Goal: Task Accomplishment & Management: Manage account settings

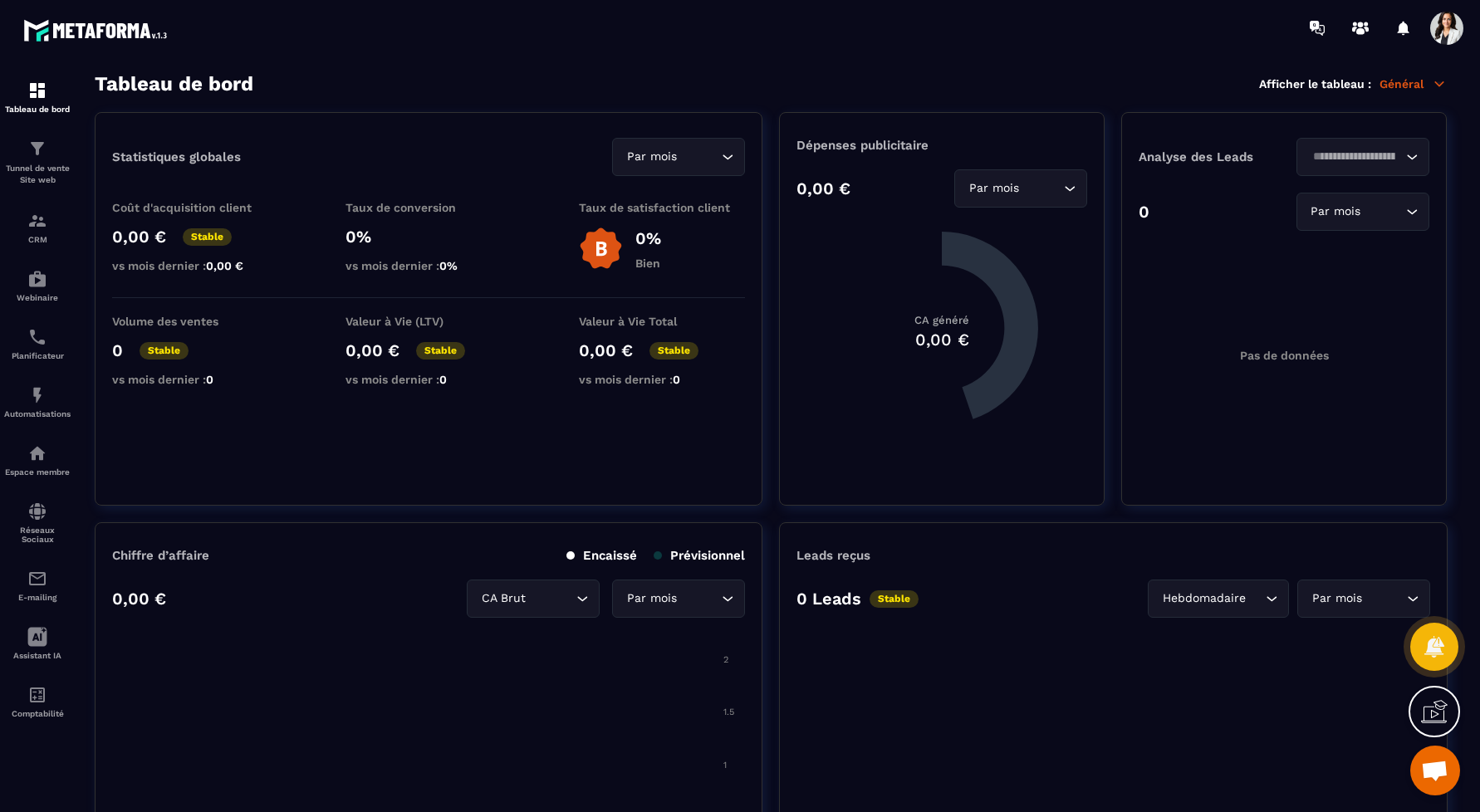
scroll to position [521, 0]
click at [1445, 29] on span at bounding box center [1446, 28] width 33 height 33
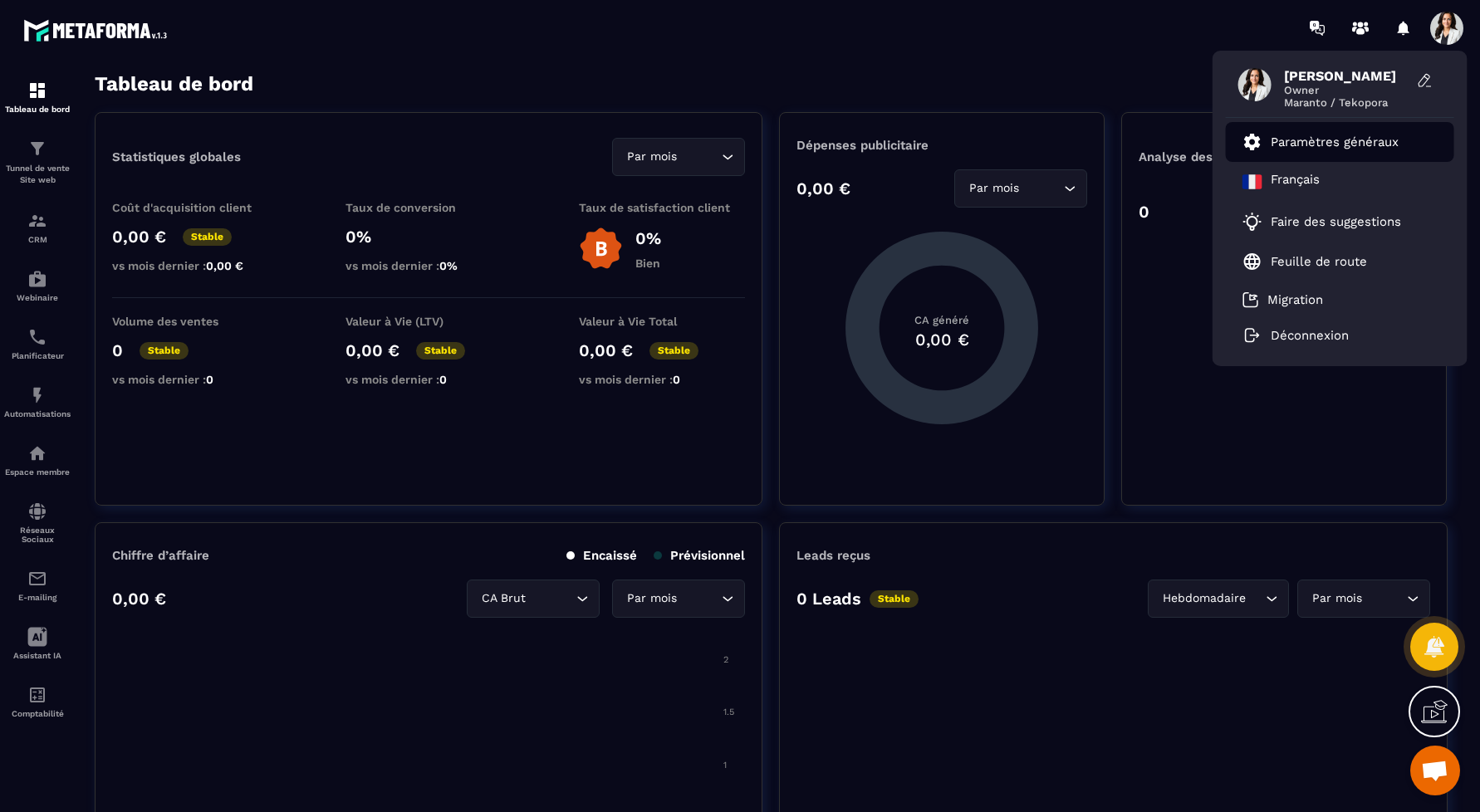
click at [1325, 139] on p "Paramètres généraux" at bounding box center [1334, 142] width 128 height 15
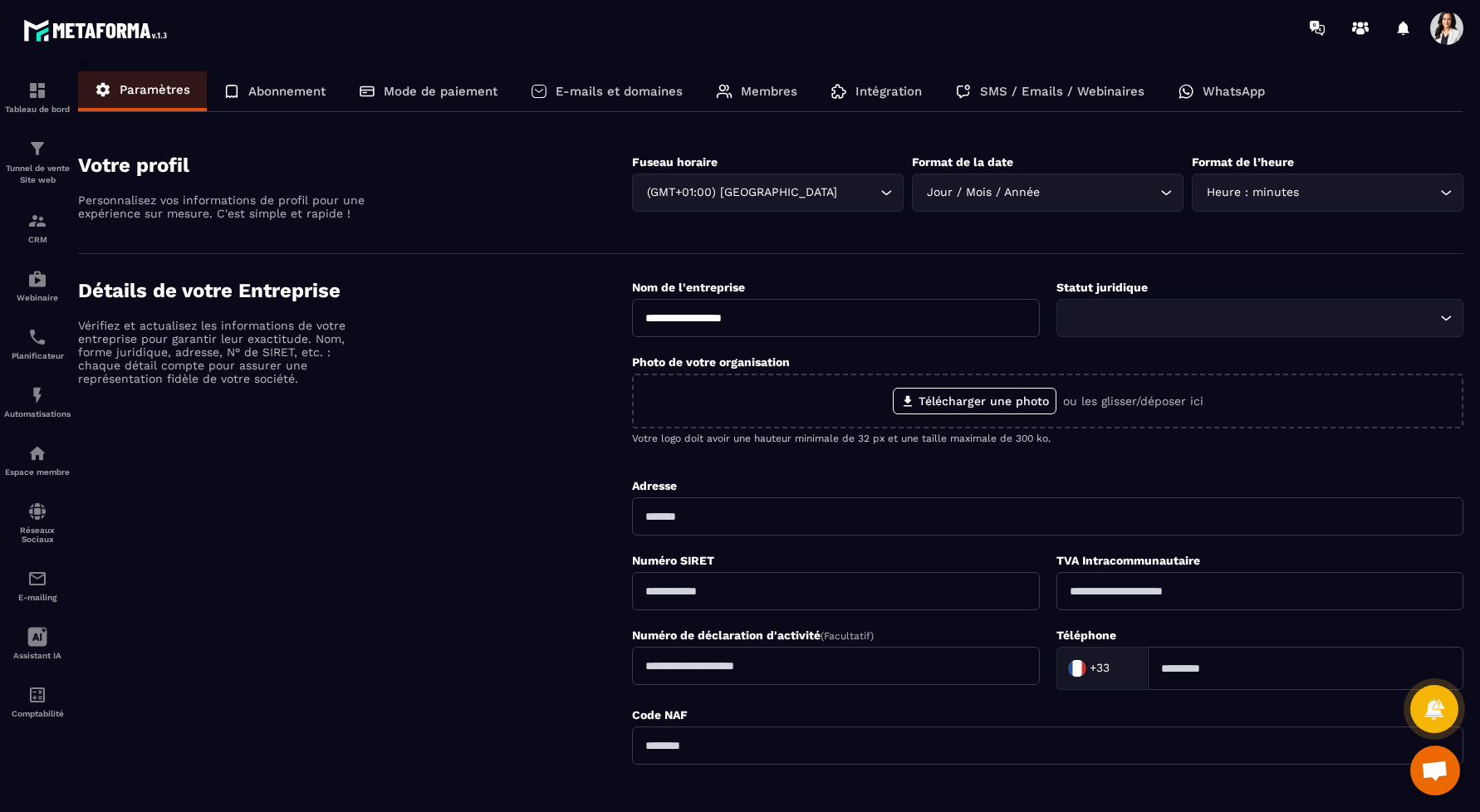
scroll to position [14, 0]
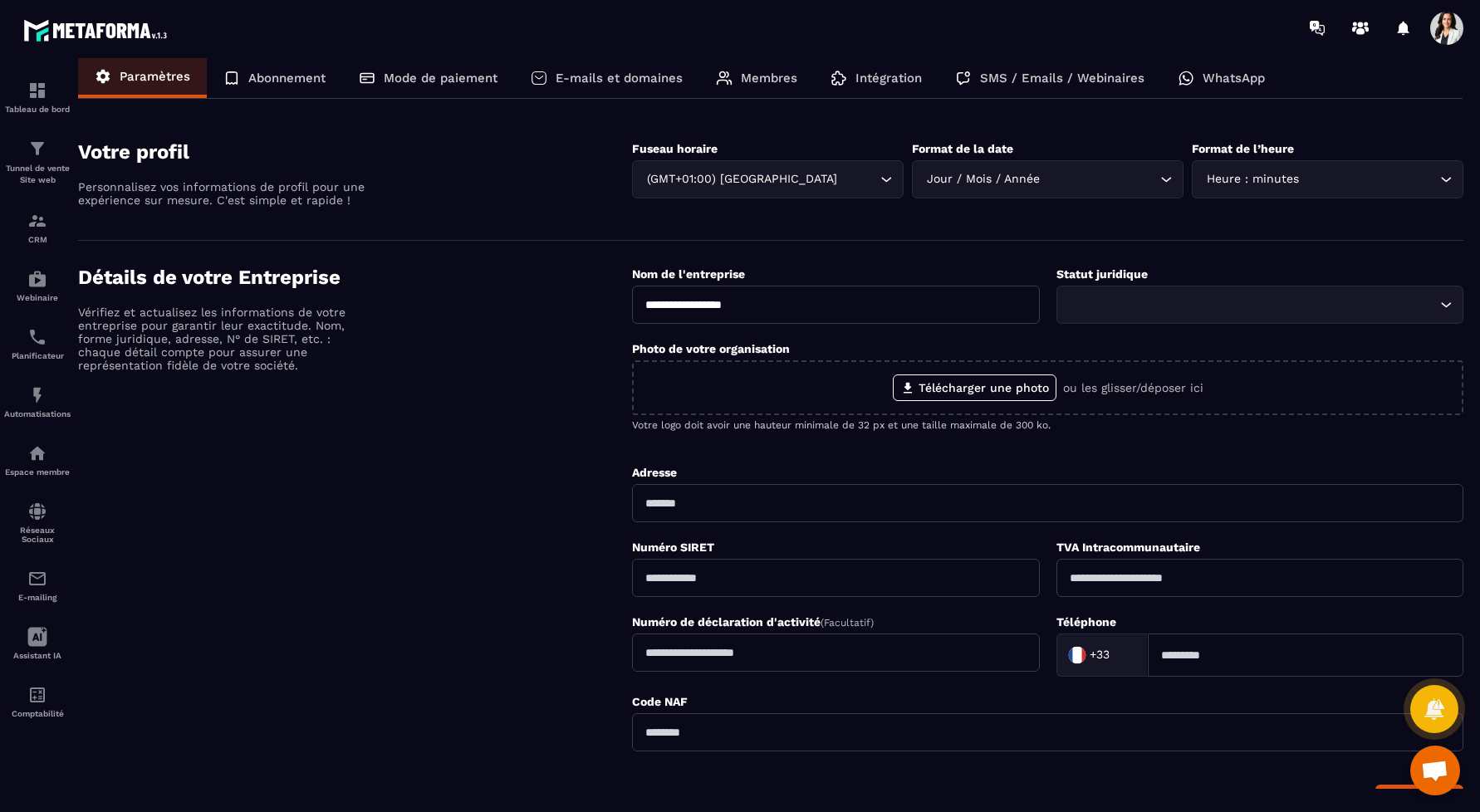
click at [740, 76] on p "Membres" at bounding box center [769, 78] width 56 height 15
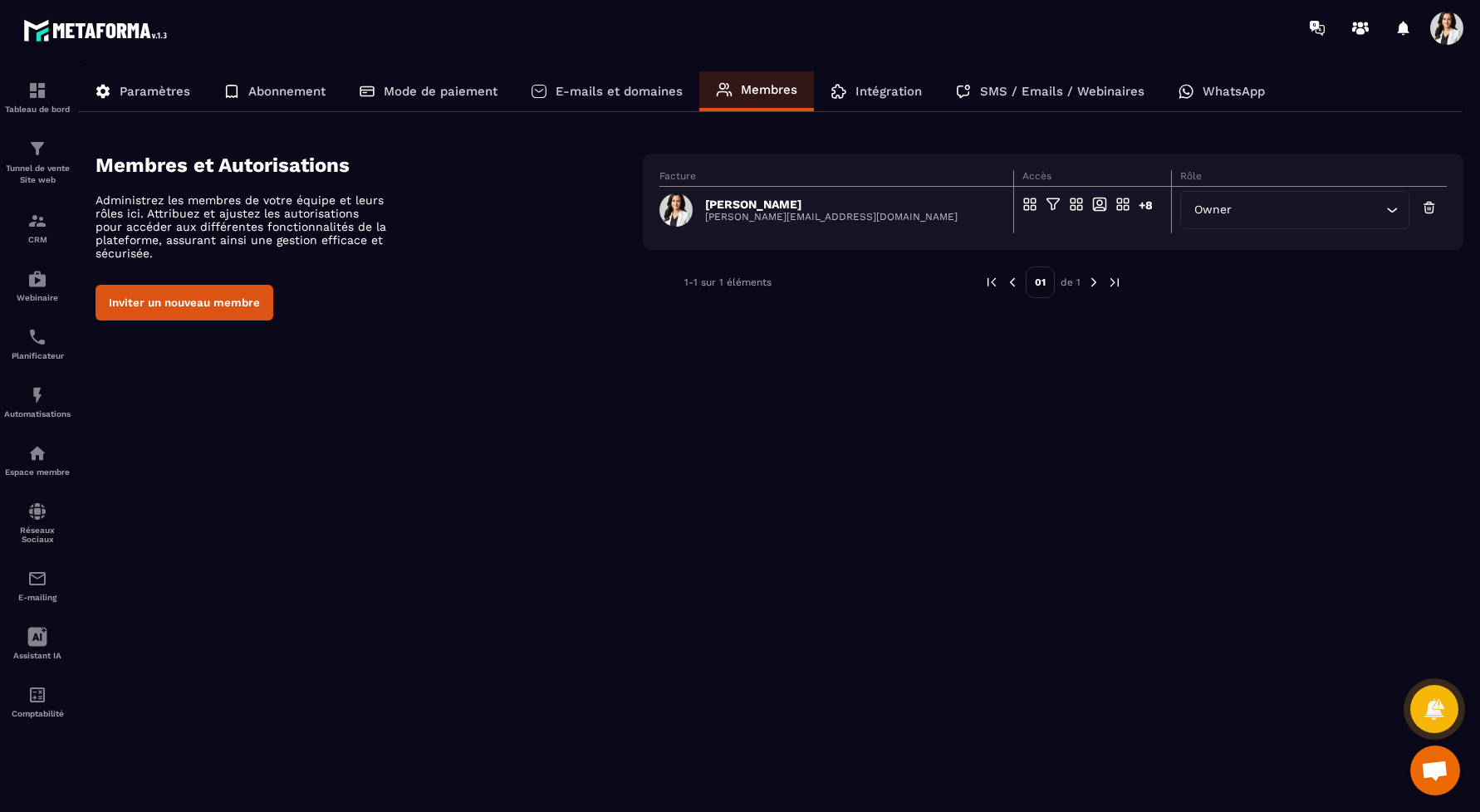
click at [1399, 207] on icon "Search for option" at bounding box center [1392, 210] width 16 height 16
click at [1384, 210] on icon "Search for option" at bounding box center [1392, 210] width 16 height 16
click at [1255, 217] on div "Owner Loading..." at bounding box center [1295, 210] width 230 height 38
click at [1190, 214] on div "Owner" at bounding box center [1286, 210] width 195 height 18
click at [1208, 213] on span "Owner" at bounding box center [1213, 210] width 45 height 18
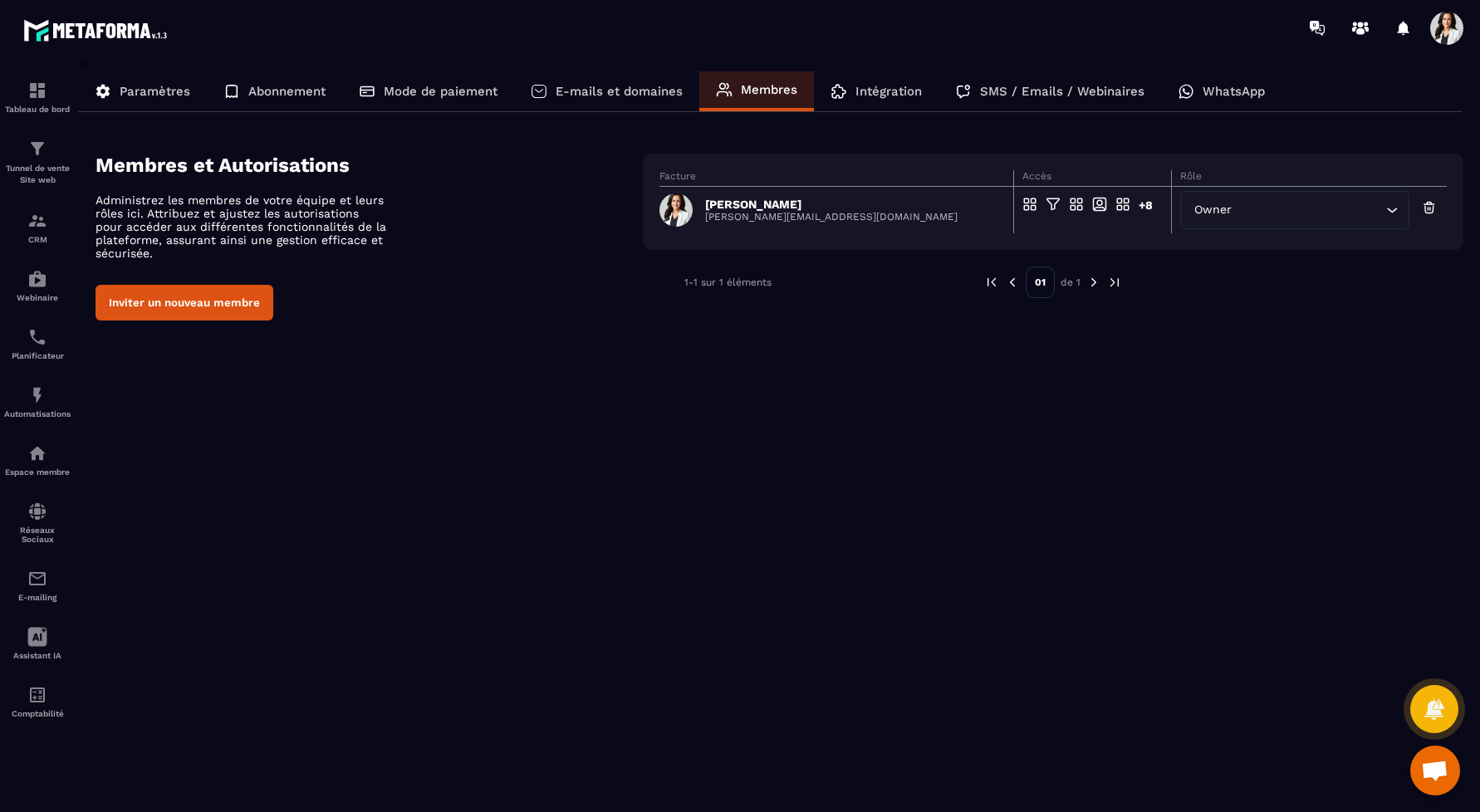
click at [1396, 211] on icon "Search for option" at bounding box center [1392, 210] width 16 height 16
click at [757, 214] on p "[PERSON_NAME][EMAIL_ADDRESS][DOMAIN_NAME]" at bounding box center [831, 216] width 252 height 12
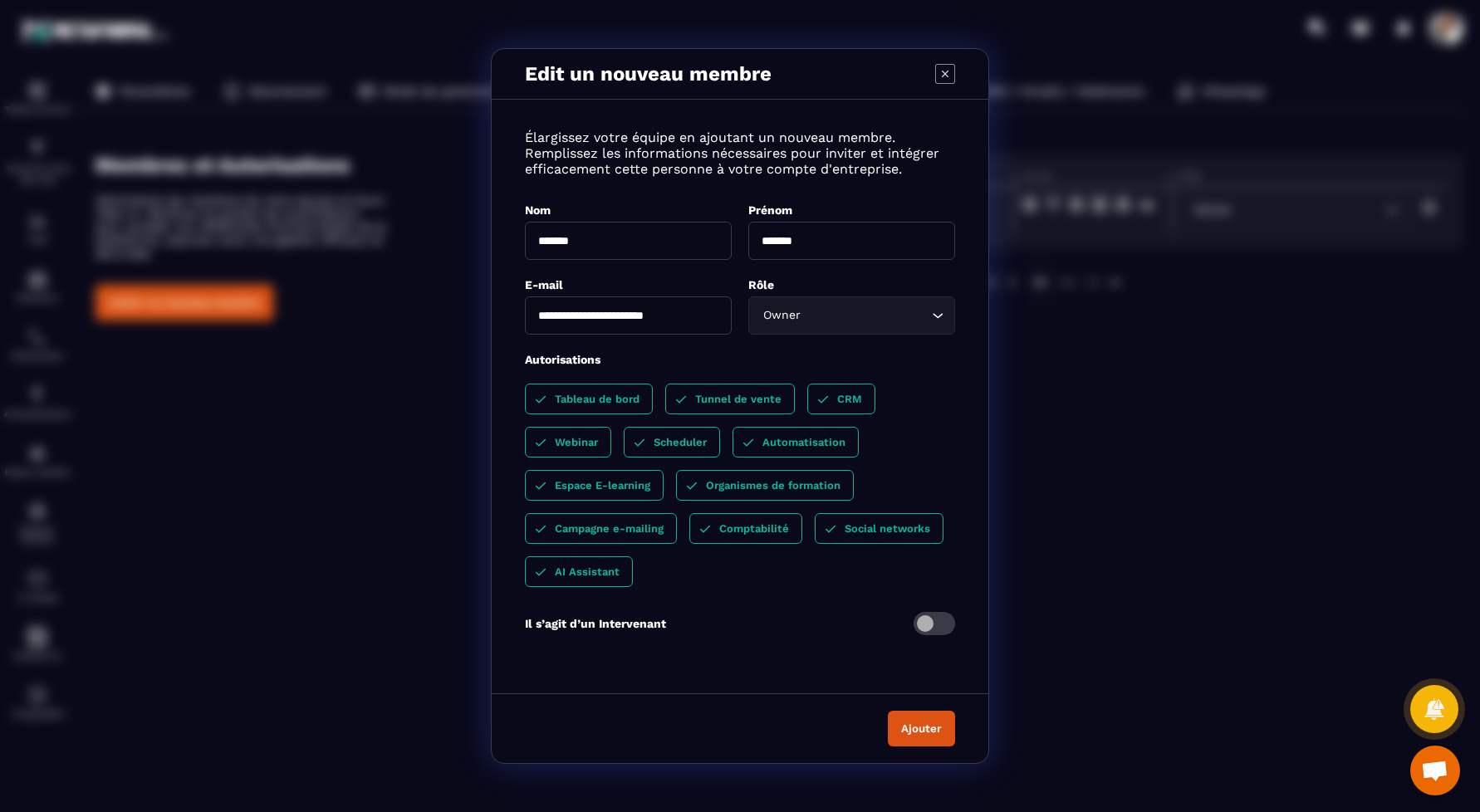
click at [817, 329] on div "Owner Loading..." at bounding box center [851, 314] width 207 height 38
click at [1036, 182] on div "**********" at bounding box center [740, 406] width 1480 height 812
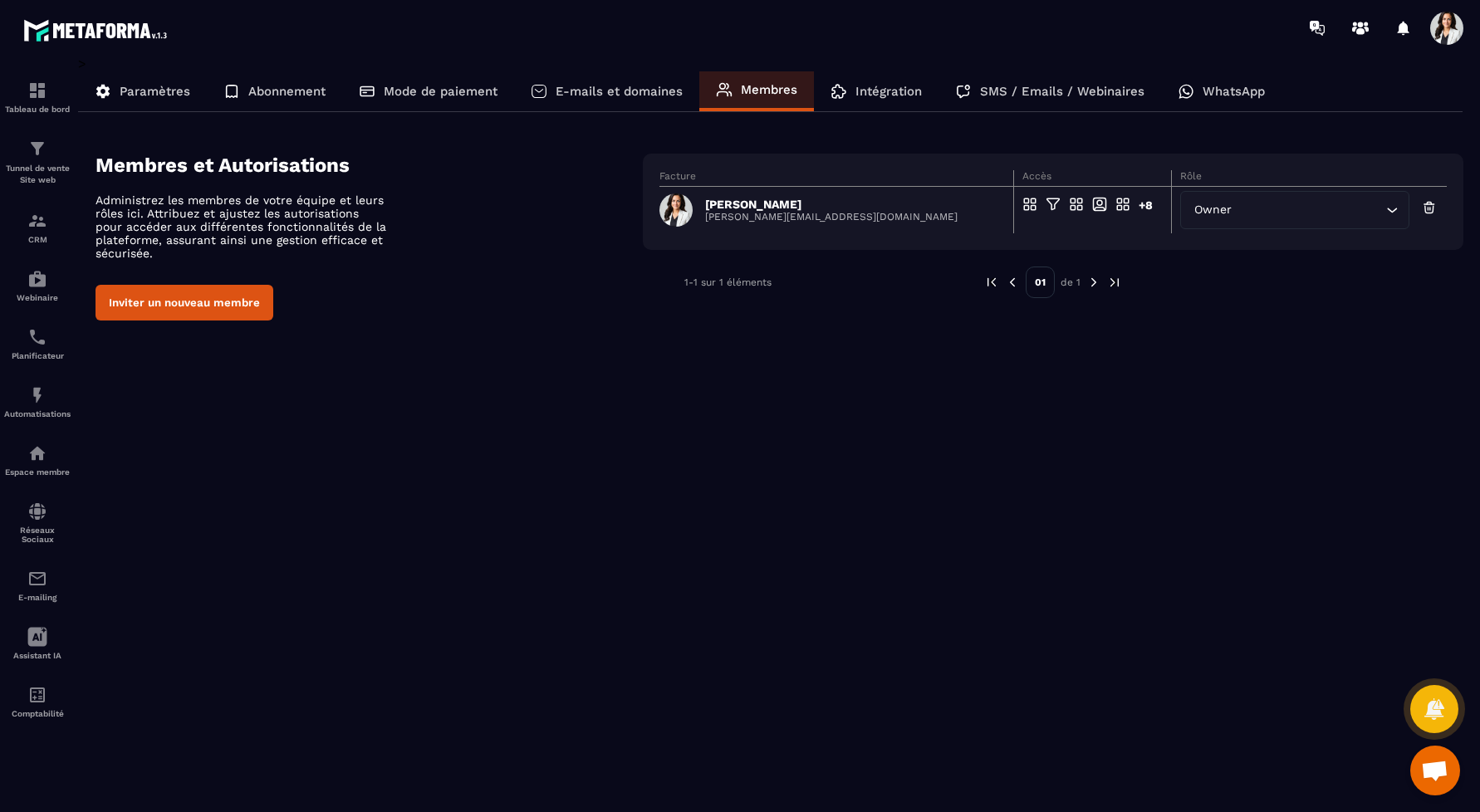
click at [1210, 204] on span "Owner" at bounding box center [1213, 210] width 45 height 18
click at [630, 89] on p "E-mails et domaines" at bounding box center [618, 90] width 127 height 15
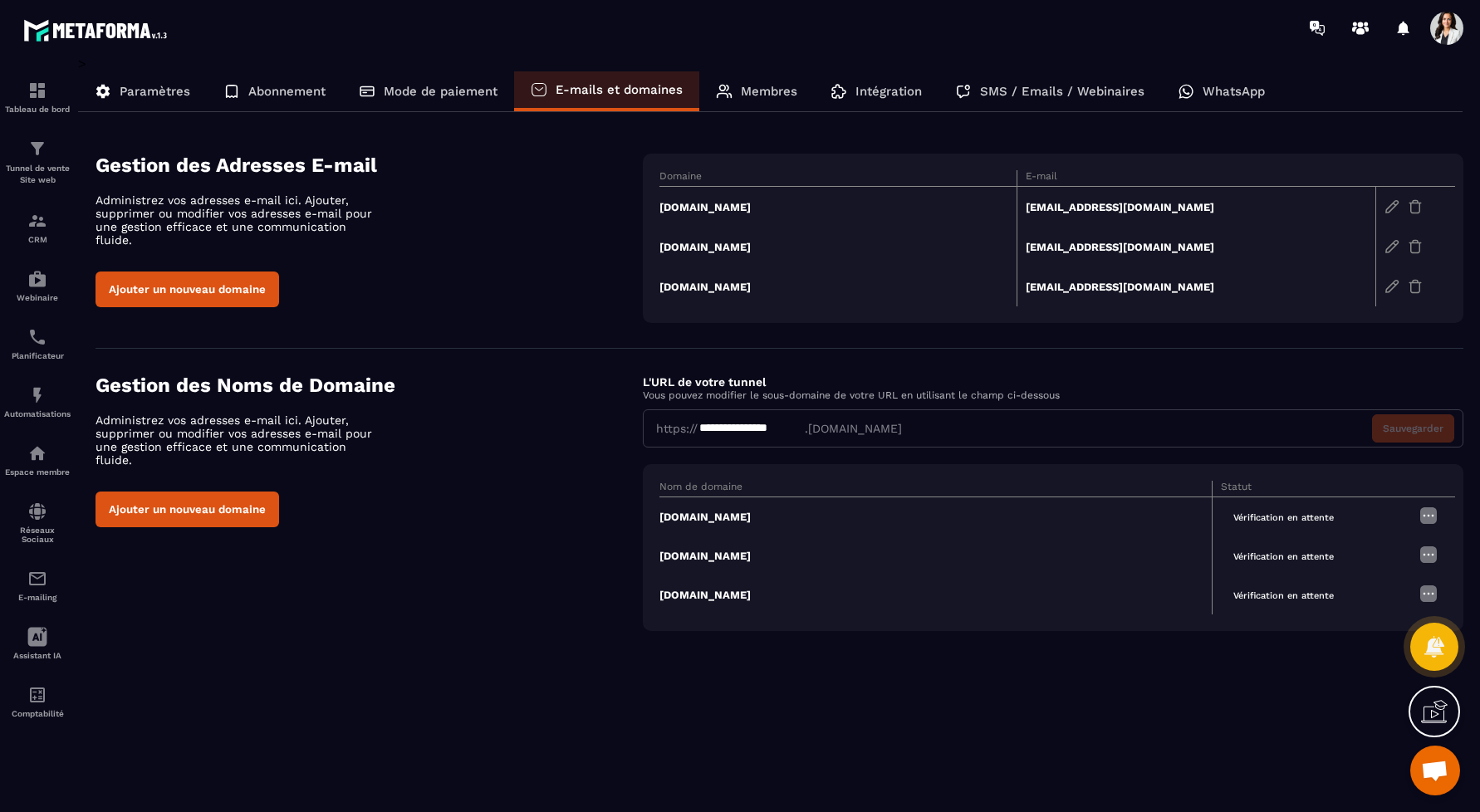
click at [469, 88] on p "Mode de paiement" at bounding box center [440, 90] width 114 height 15
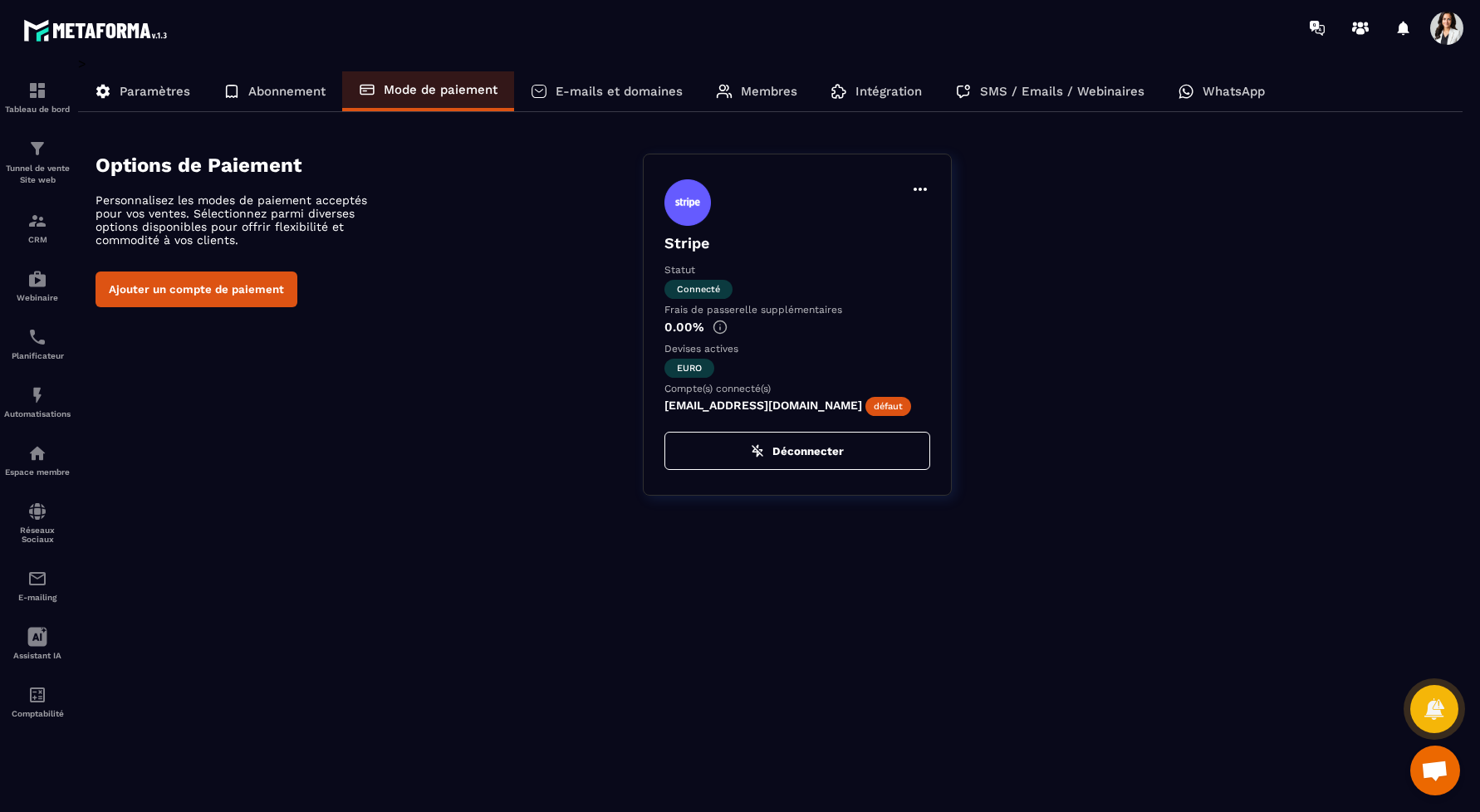
click at [290, 81] on div "Abonnement" at bounding box center [274, 91] width 135 height 40
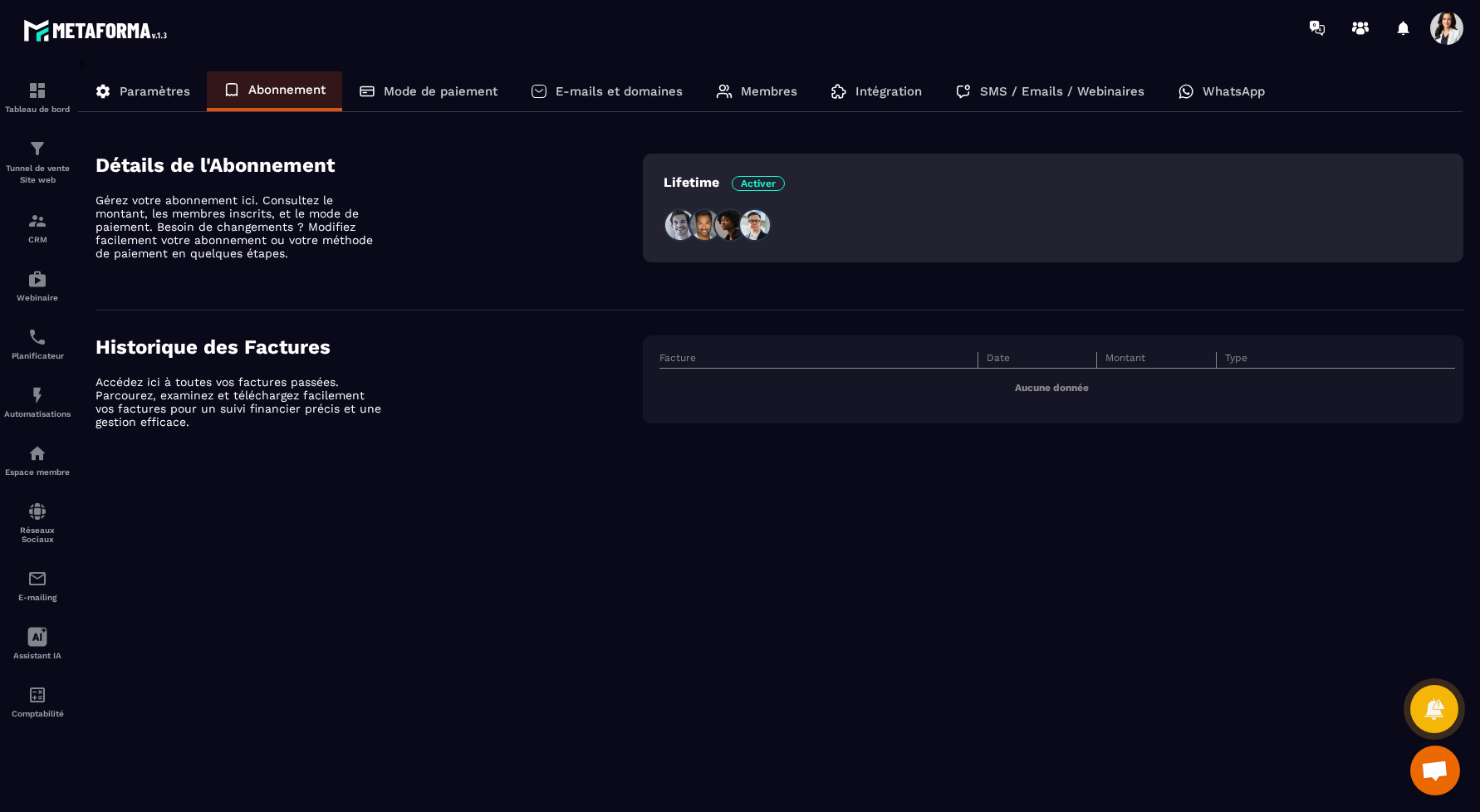
click at [616, 90] on p "E-mails et domaines" at bounding box center [618, 90] width 127 height 15
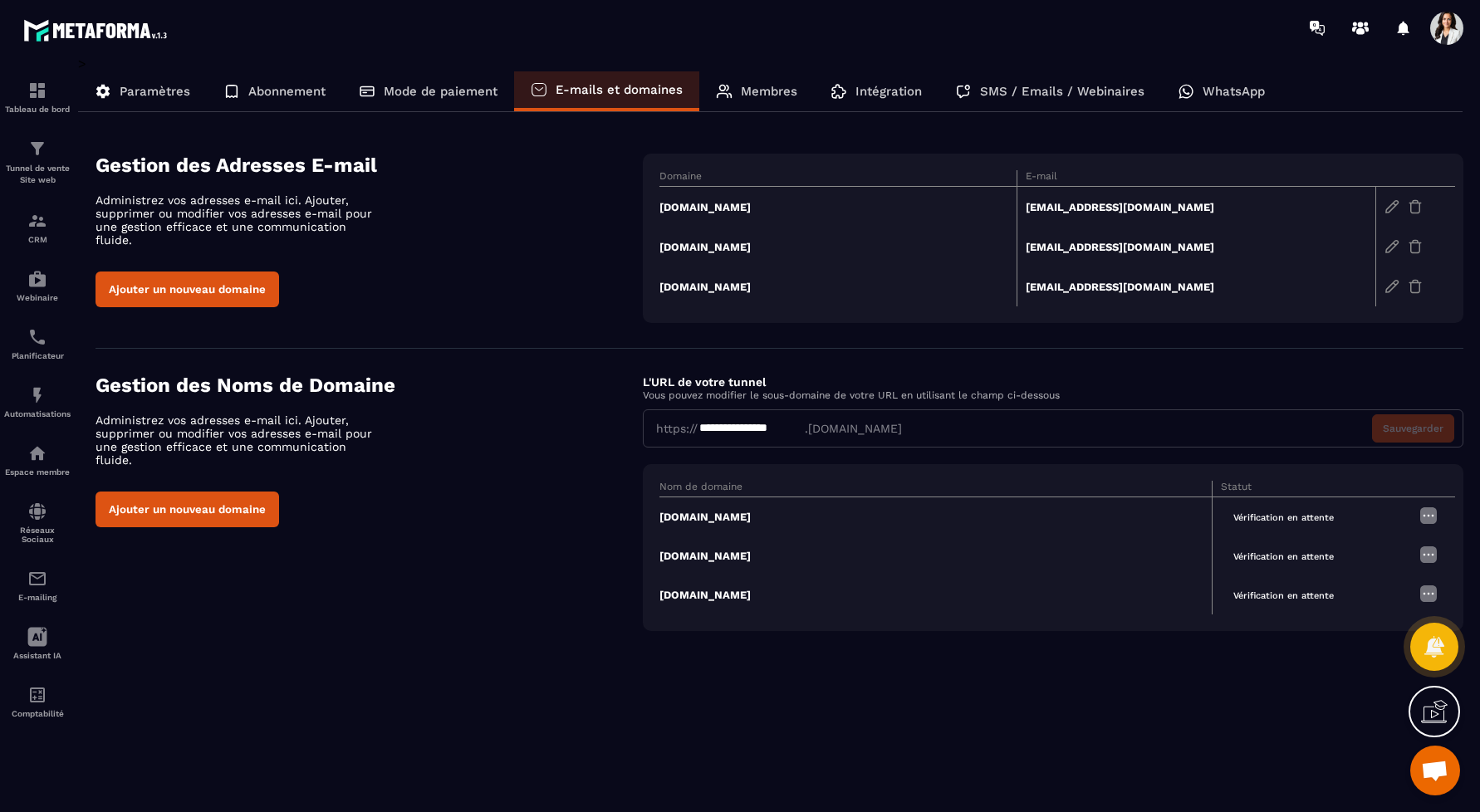
click at [417, 84] on p "Mode de paiement" at bounding box center [440, 90] width 114 height 15
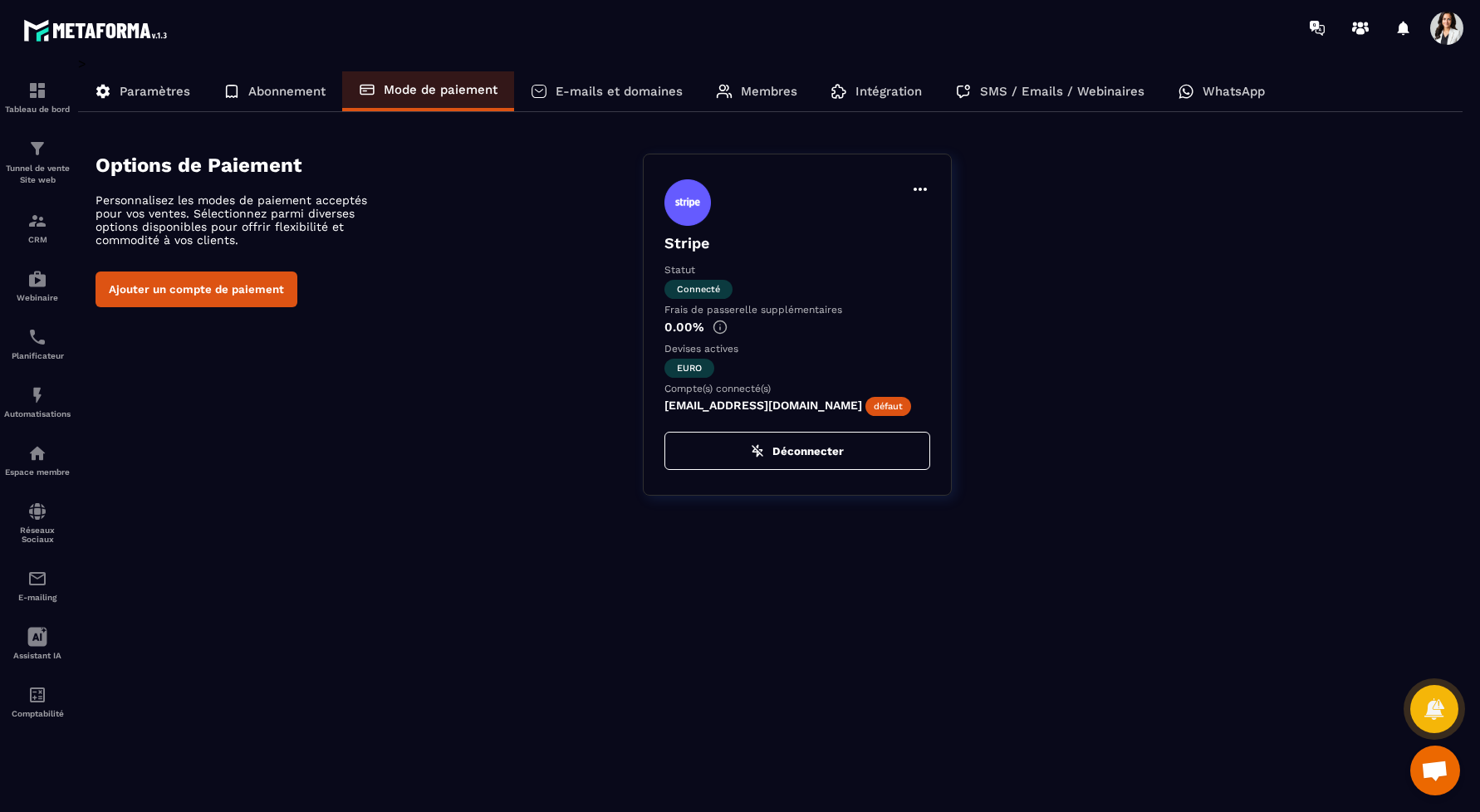
click at [923, 188] on icon at bounding box center [920, 188] width 14 height 3
click at [883, 223] on button "Définir par défaut" at bounding box center [849, 223] width 147 height 30
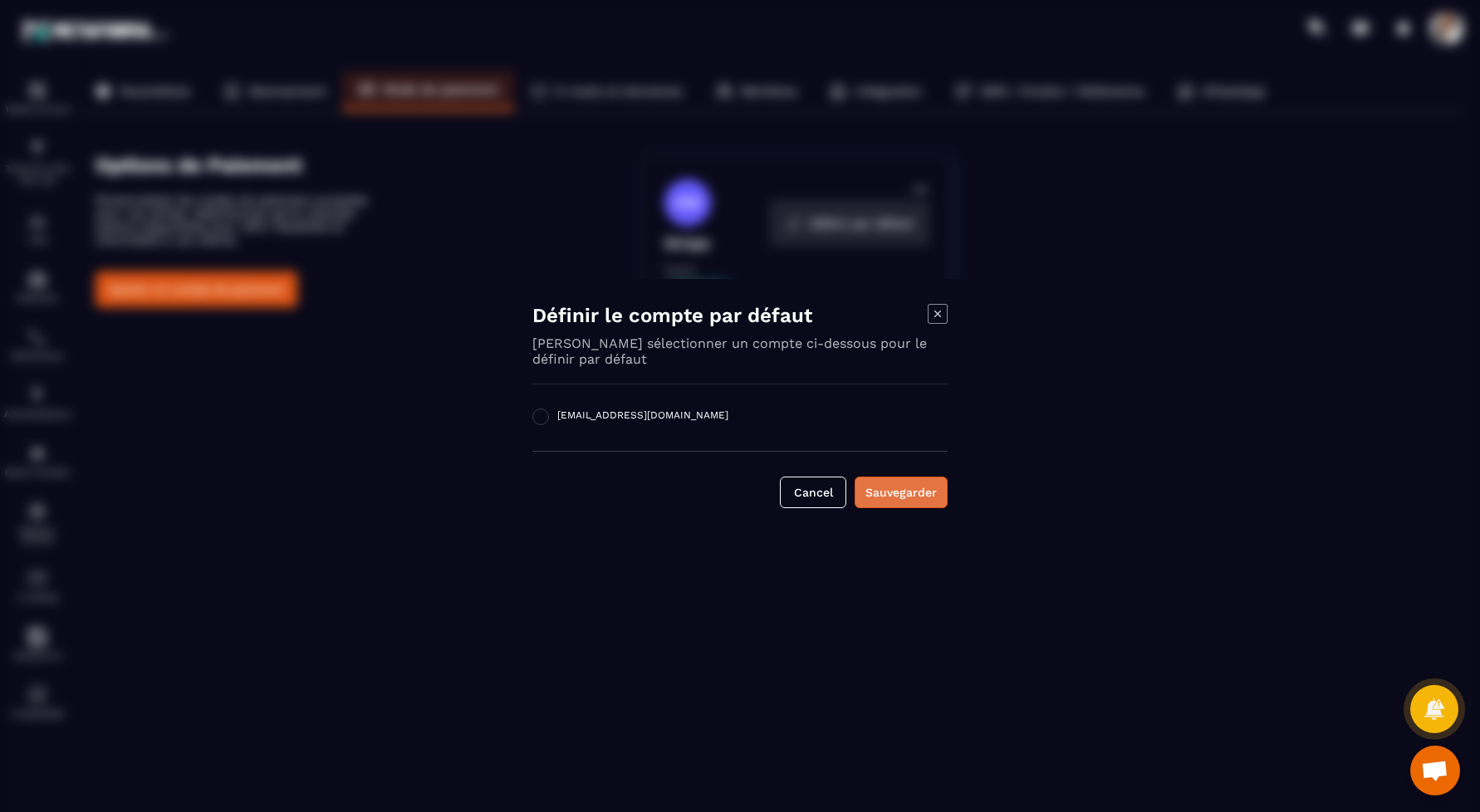
click at [896, 494] on div "Sauvegarder" at bounding box center [902, 492] width 72 height 16
